Goal: Task Accomplishment & Management: Manage account settings

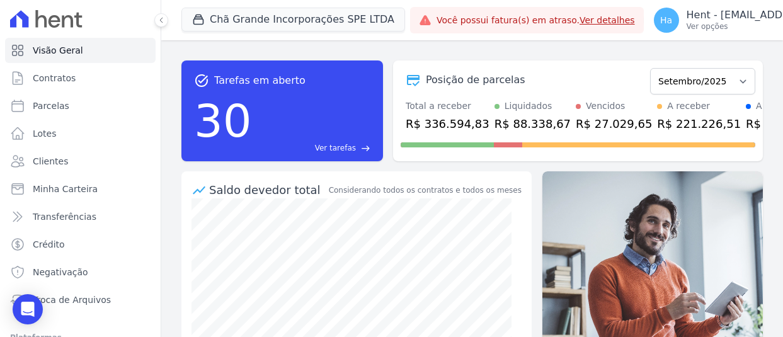
click at [258, 16] on button "Chã Grande Incorporações SPE LTDA" at bounding box center [293, 20] width 224 height 24
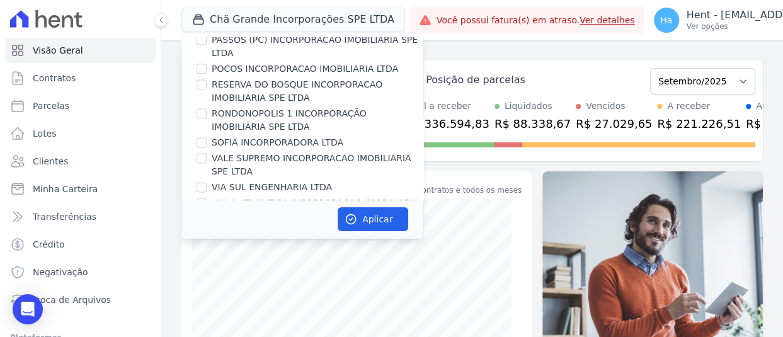
scroll to position [10424, 0]
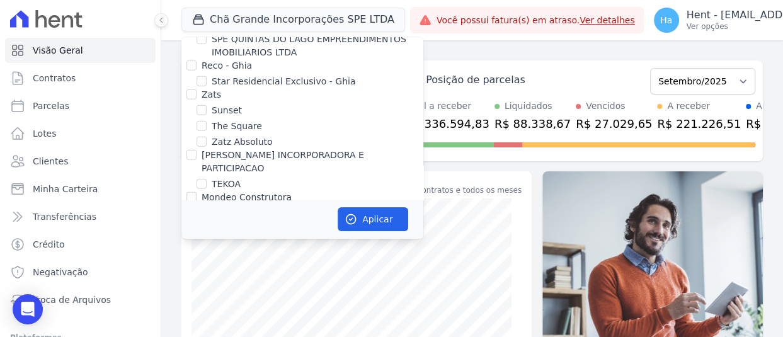
click at [191, 309] on div at bounding box center [191, 315] width 10 height 13
click at [193, 310] on input "VALEINCORP CONSTRUTORA INCORPORADORA E NEGOCIOS IMOBILIARIOS LTDA" at bounding box center [191, 315] width 10 height 10
checkbox input "true"
click at [373, 225] on button "Aplicar" at bounding box center [372, 219] width 71 height 24
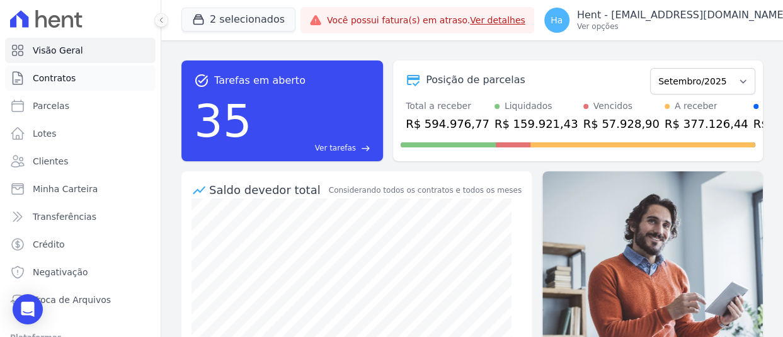
click at [68, 79] on span "Contratos" at bounding box center [54, 78] width 43 height 13
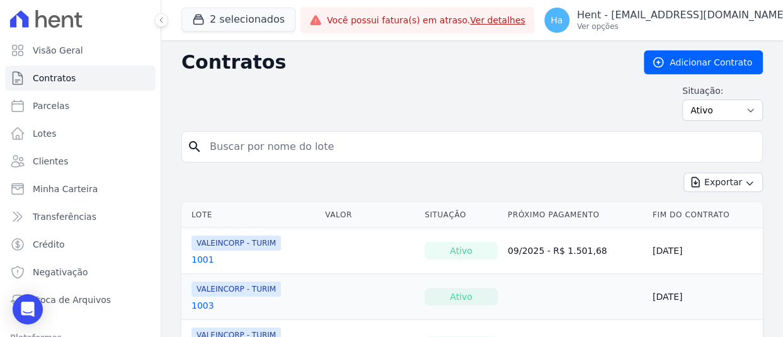
click at [286, 145] on input "search" at bounding box center [479, 146] width 555 height 25
type input "306"
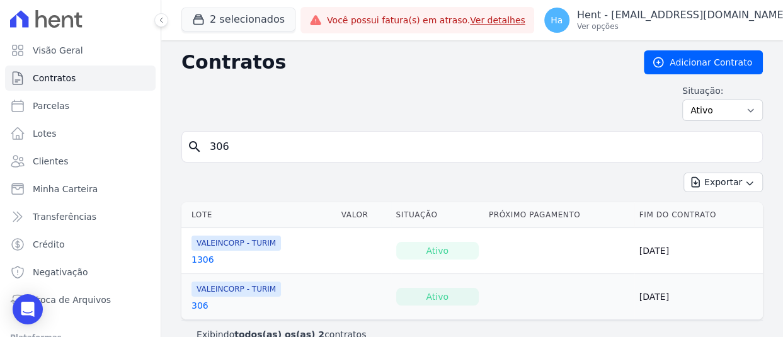
scroll to position [20, 0]
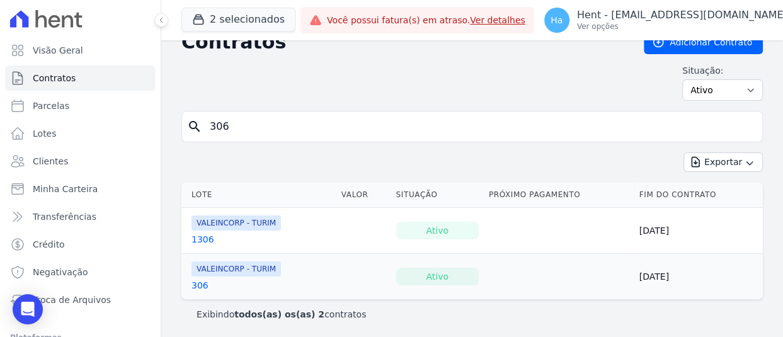
click at [199, 281] on link "306" at bounding box center [199, 285] width 17 height 13
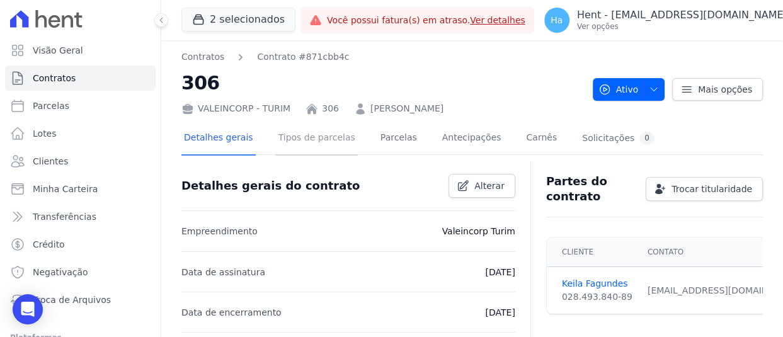
click at [329, 141] on link "Tipos de parcelas" at bounding box center [317, 138] width 82 height 33
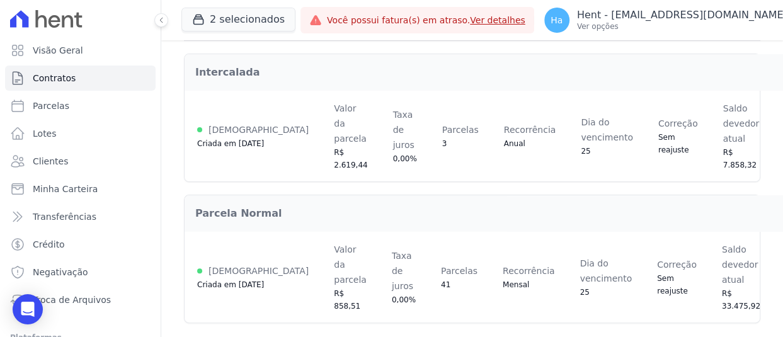
scroll to position [171, 0]
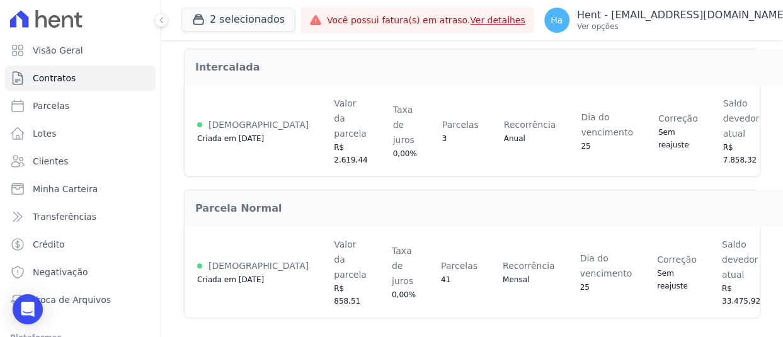
click at [729, 181] on div "Alterar vencimento" at bounding box center [782, 174] width 107 height 20
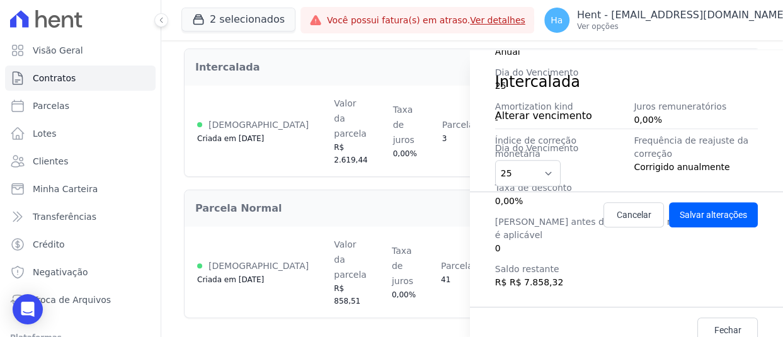
scroll to position [269, 0]
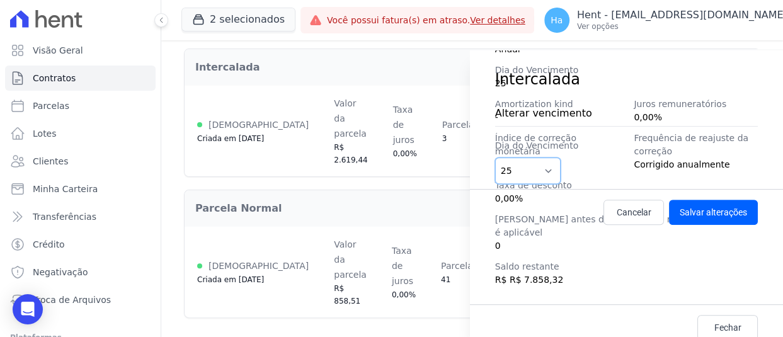
click at [548, 164] on select "1 2 3 4 5 6 7 8 9 10 11 12 13 14 15 16 17 18 19 20 21 22 23 24 25 26 27 28 29 3…" at bounding box center [527, 170] width 65 height 26
select select "30"
click at [495, 157] on select "1 2 3 4 5 6 7 8 9 10 11 12 13 14 15 16 17 18 19 20 21 22 23 24 25 26 27 28 29 3…" at bounding box center [527, 170] width 65 height 26
click at [717, 213] on button "Salvar alterações" at bounding box center [713, 212] width 89 height 25
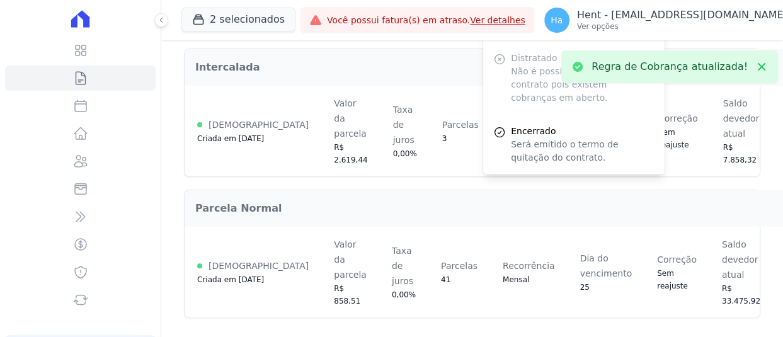
click at [735, 319] on span "Alterar vencimento" at bounding box center [783, 315] width 97 height 15
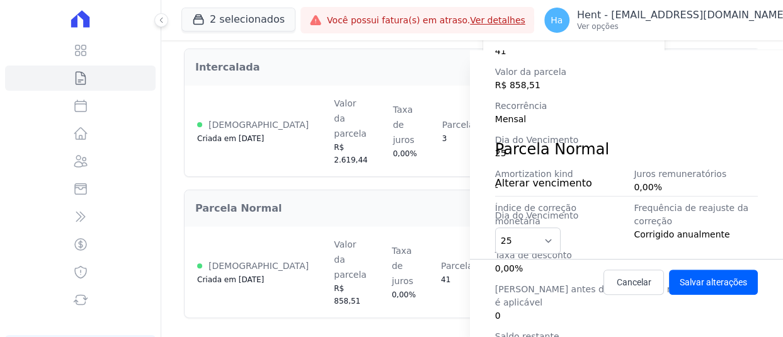
scroll to position [242, 0]
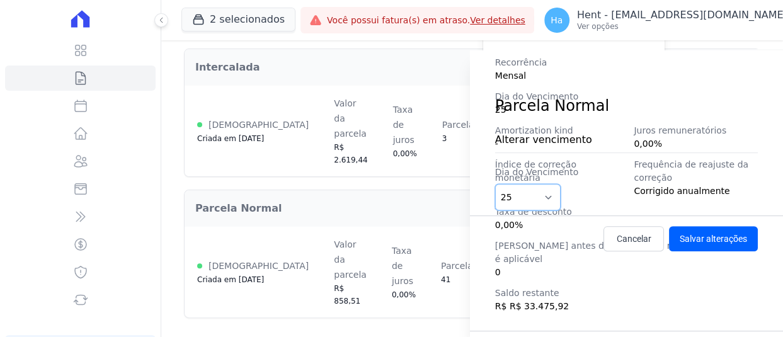
click at [525, 194] on select "1 2 3 4 5 6 7 8 9 10 11 12 13 14 15 16 17 18 19 20 21 22 23 24 25 26 27 28 29 3…" at bounding box center [527, 197] width 65 height 26
select select "30"
click at [495, 184] on select "1 2 3 4 5 6 7 8 9 10 11 12 13 14 15 16 17 18 19 20 21 22 23 24 25 26 27 28 29 3…" at bounding box center [527, 197] width 65 height 26
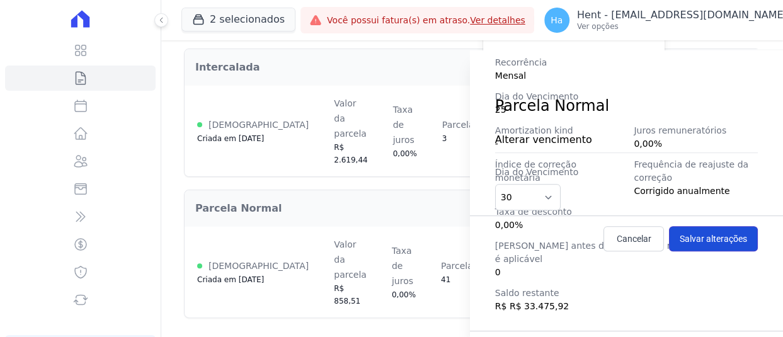
click at [705, 238] on button "Salvar alterações" at bounding box center [713, 238] width 89 height 25
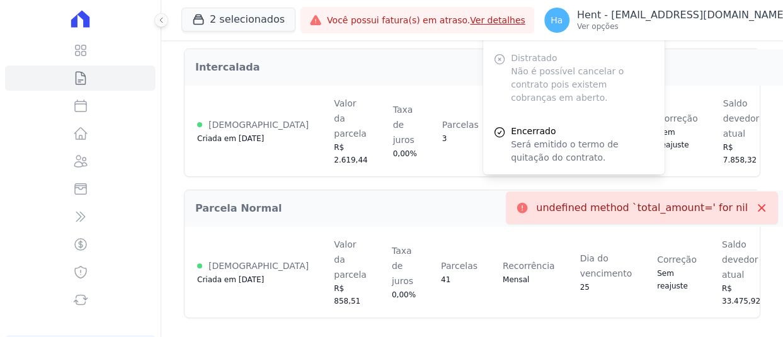
click at [764, 71] on div "Contratos Contrato #871cbb4c 306 VALEINCORP - [GEOGRAPHIC_DATA] 306 Keila [PERS…" at bounding box center [471, 103] width 621 height 469
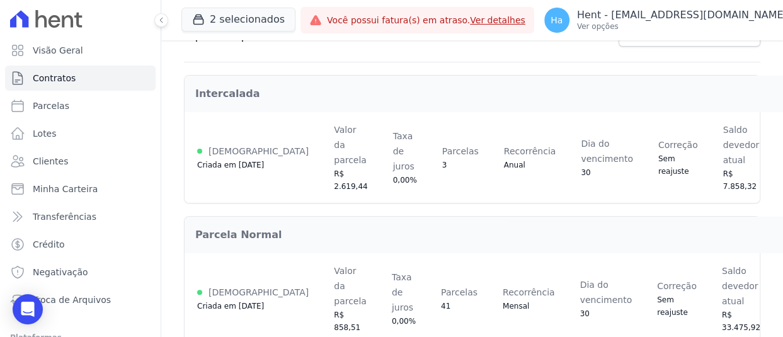
scroll to position [171, 0]
